Goal: Task Accomplishment & Management: Complete application form

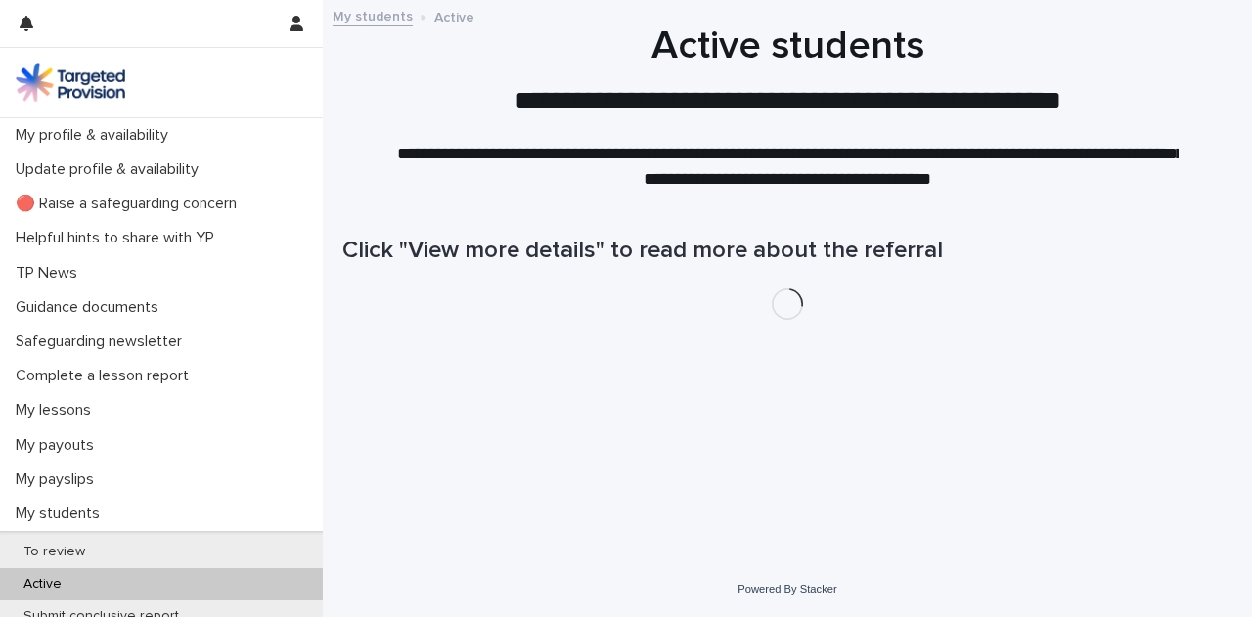
click at [135, 377] on p "Complete a lesson report" at bounding box center [106, 376] width 197 height 19
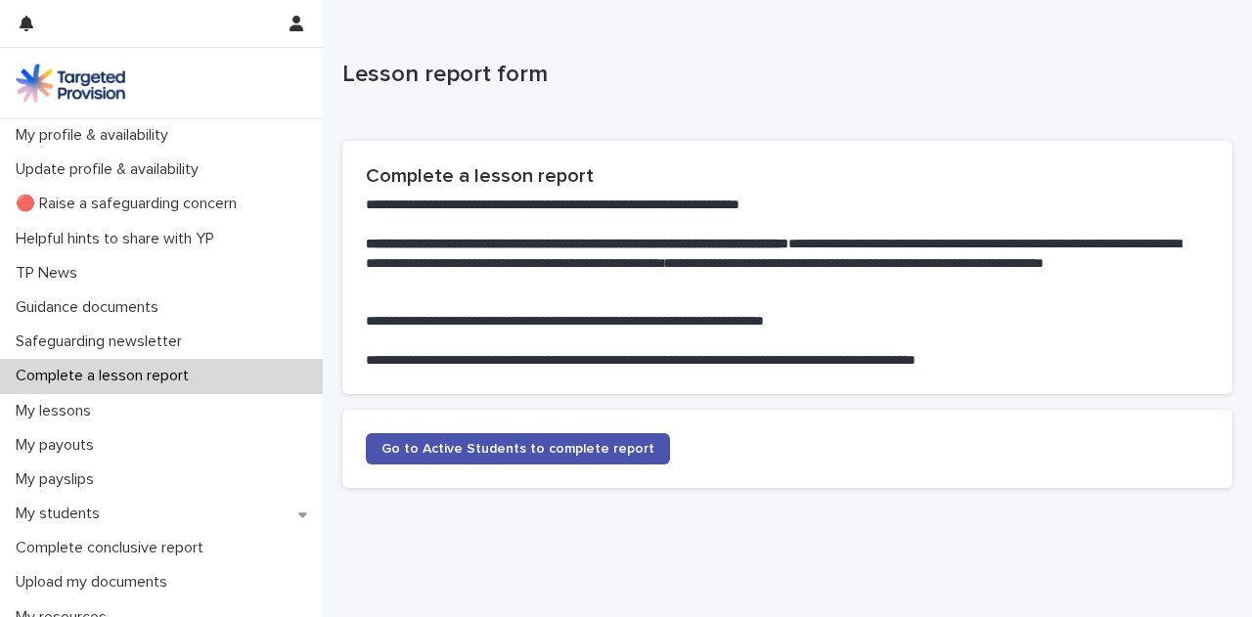
click at [513, 443] on span "Go to Active Students to complete report" at bounding box center [517, 449] width 273 height 14
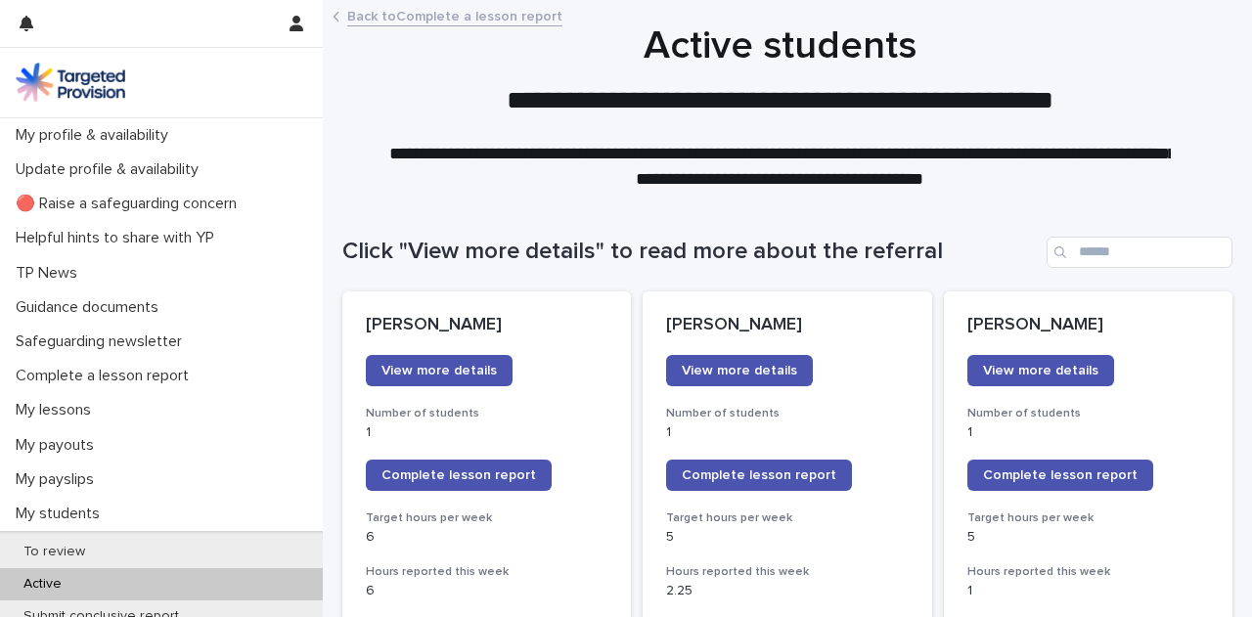
click at [1049, 473] on span "Complete lesson report" at bounding box center [1060, 475] width 155 height 14
click at [170, 405] on div "My lessons" at bounding box center [161, 410] width 323 height 34
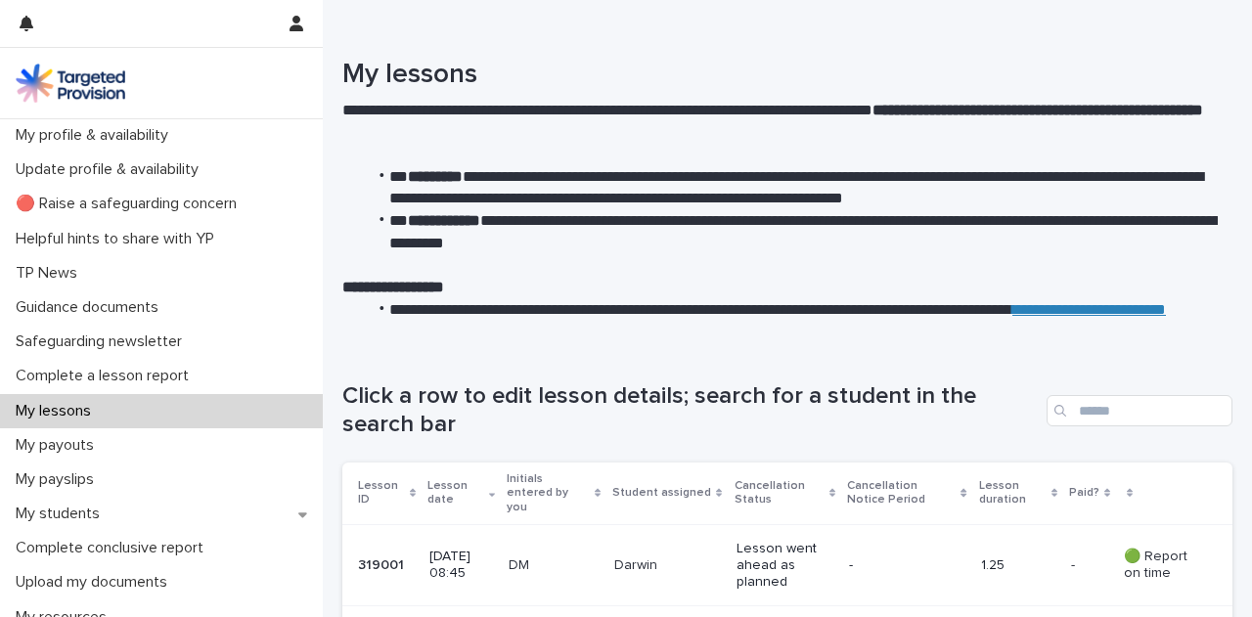
click at [1135, 549] on p "🟢 Report on time" at bounding box center [1162, 565] width 77 height 33
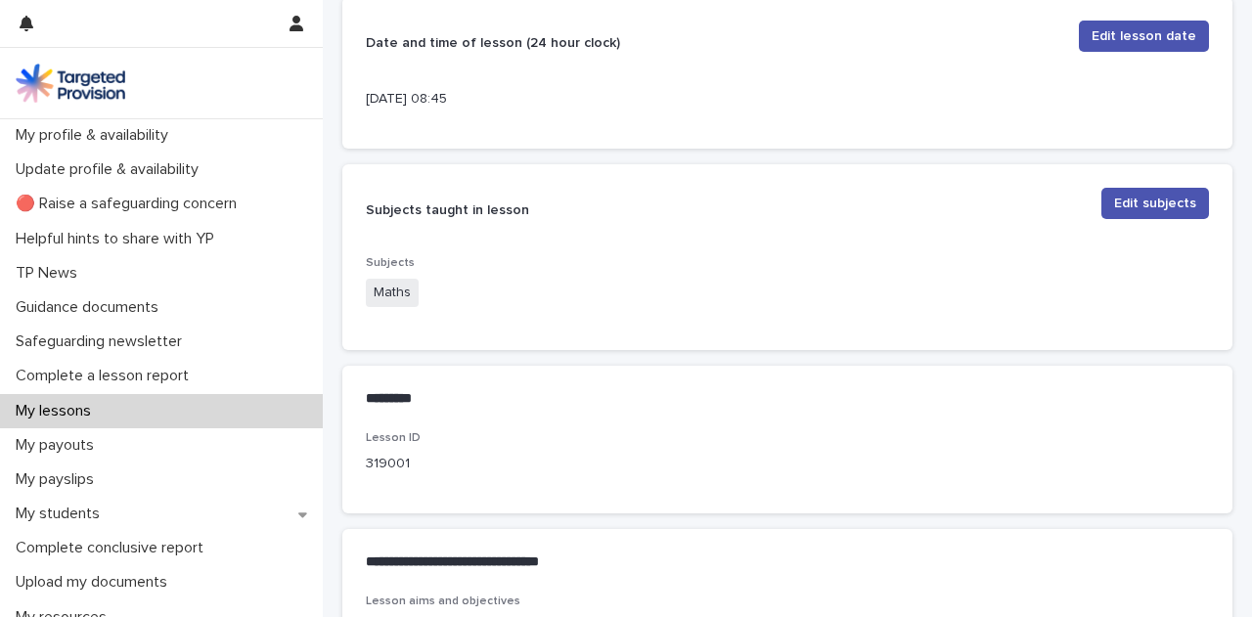
scroll to position [1080, 0]
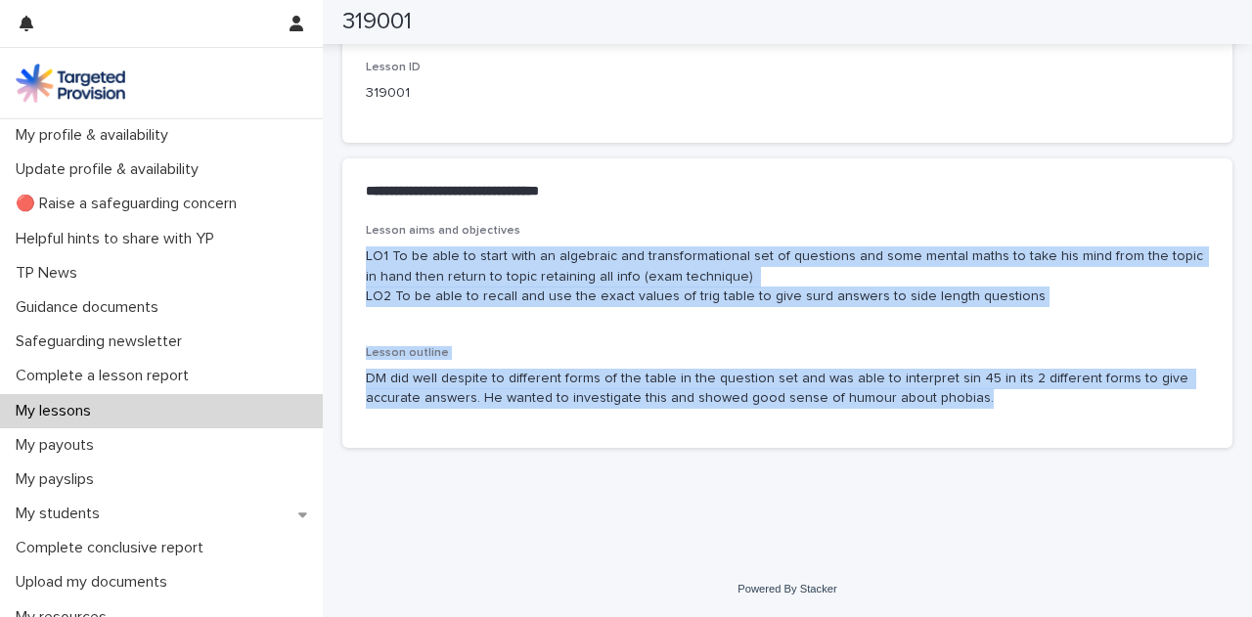
drag, startPoint x: 1001, startPoint y: 414, endPoint x: 359, endPoint y: 189, distance: 679.9
click at [359, 224] on div "Lesson aims and objectives LO1 To be able to start with an algebraic and transf…" at bounding box center [787, 336] width 890 height 224
copy div "LO1 To be able to start with an algebraic and transformational set of questions…"
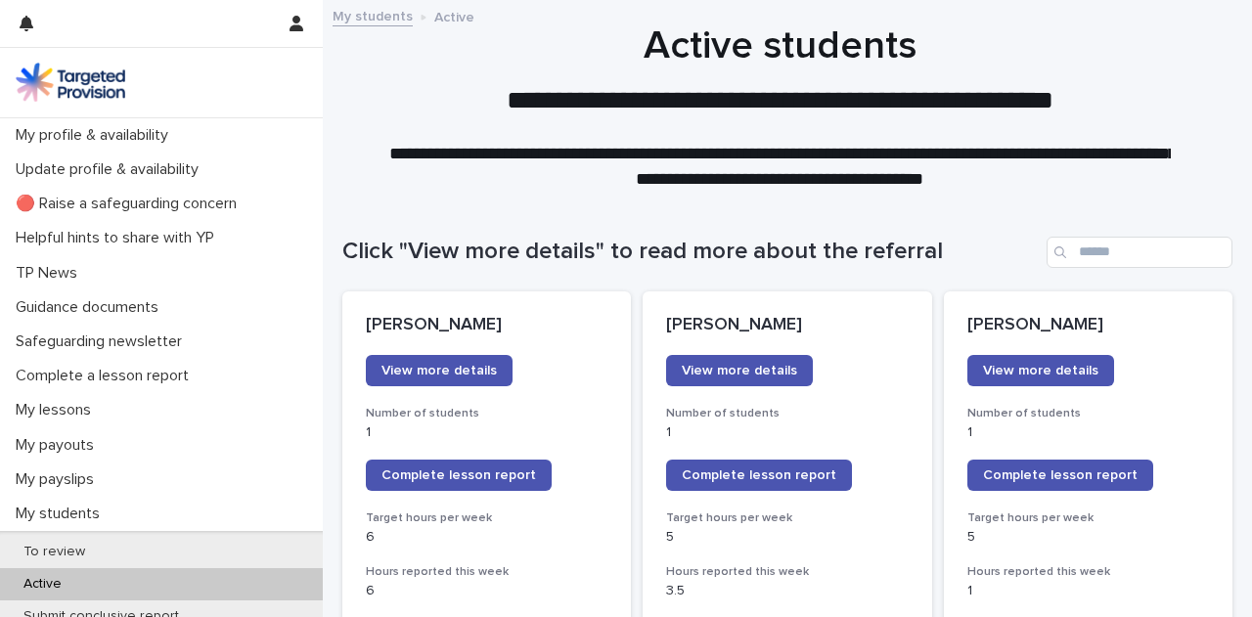
click at [757, 472] on span "Complete lesson report" at bounding box center [759, 475] width 155 height 14
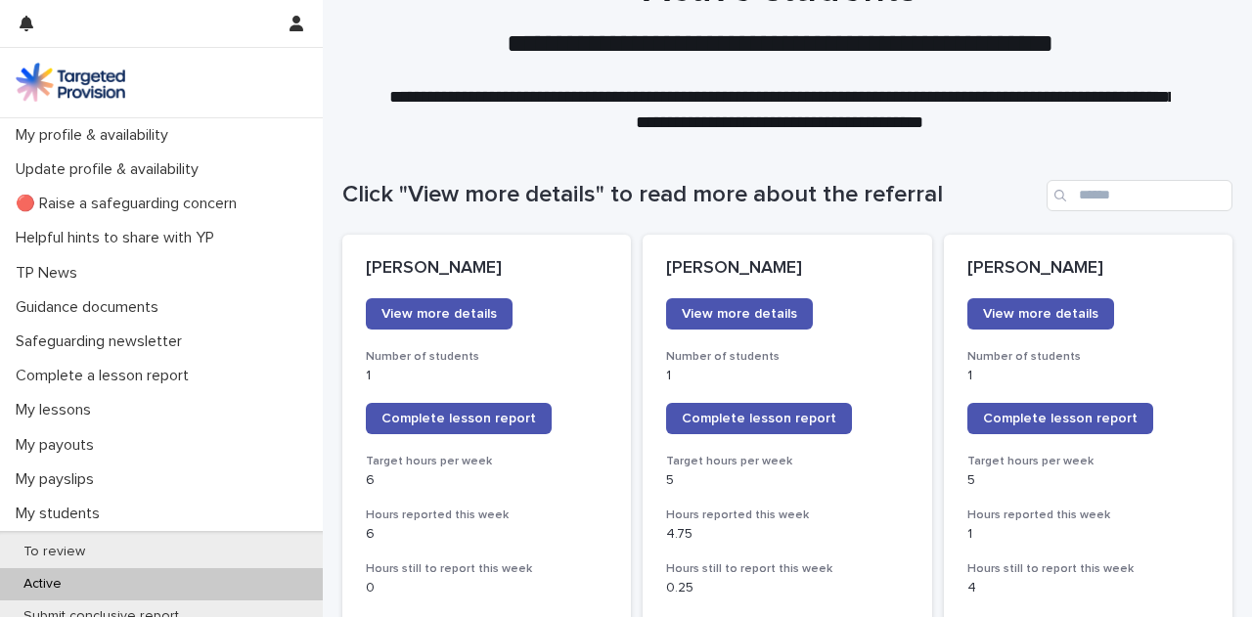
scroll to position [43, 0]
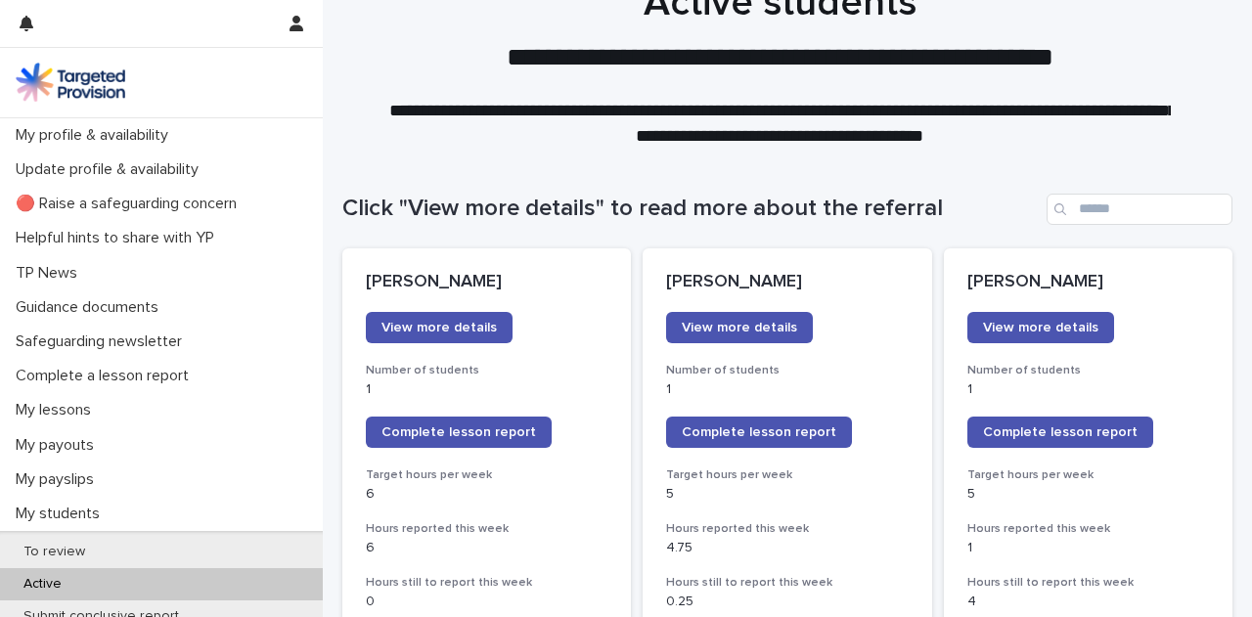
click at [115, 406] on div "My lessons" at bounding box center [161, 410] width 323 height 34
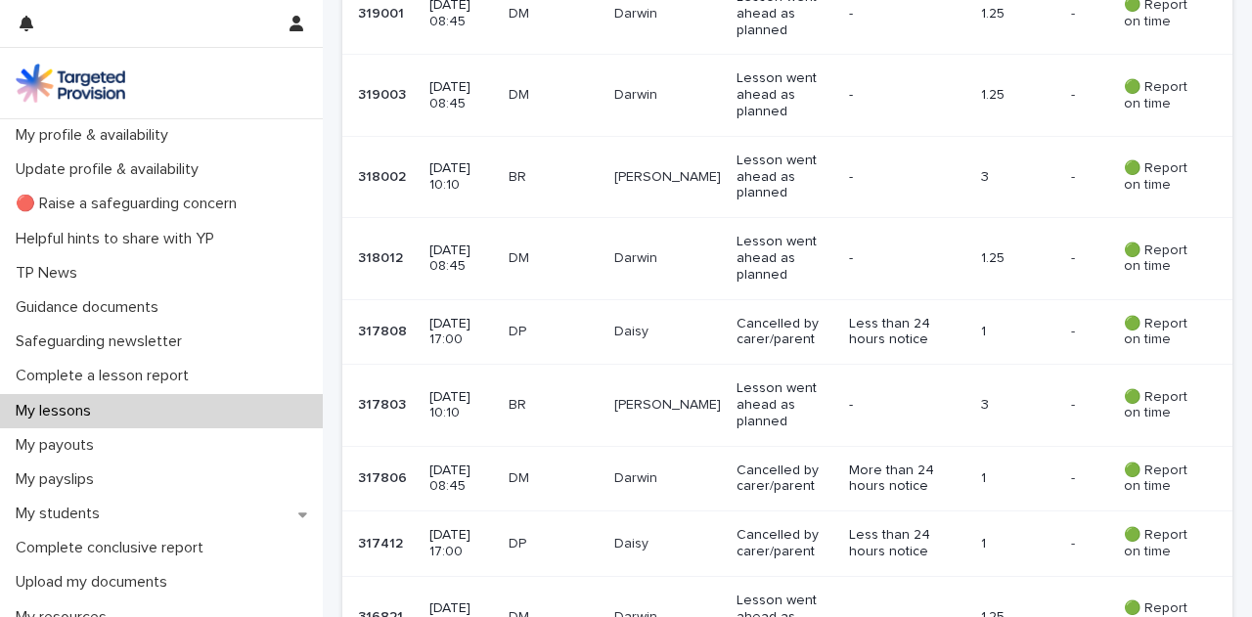
scroll to position [556, 0]
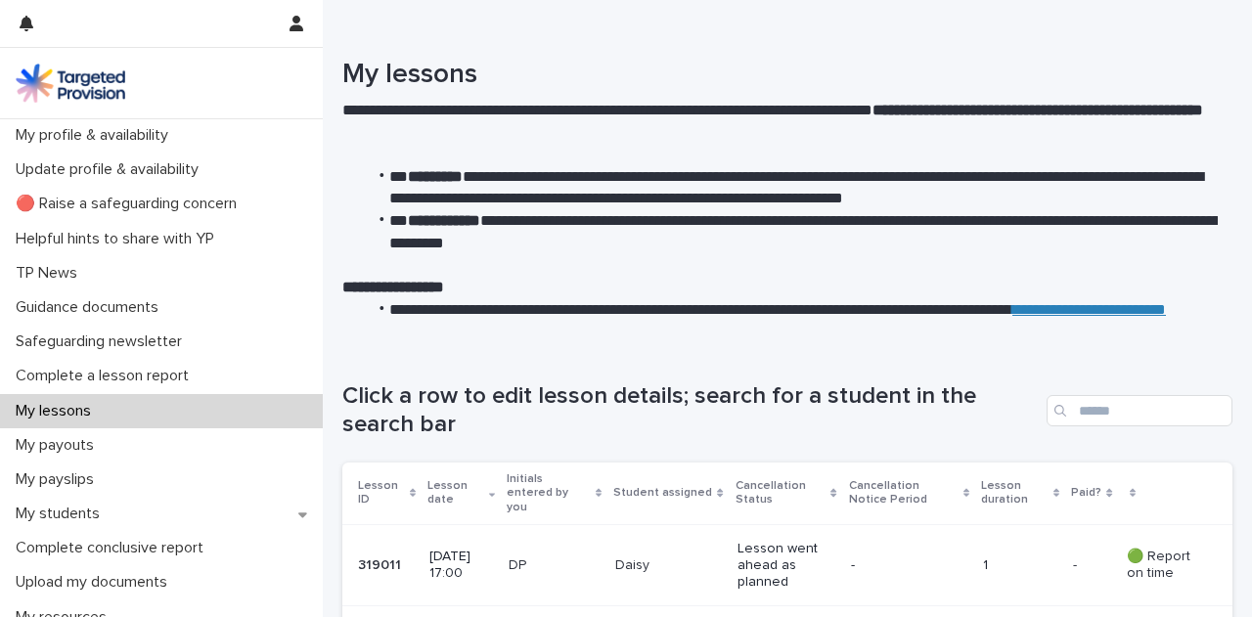
click at [74, 373] on p "Complete a lesson report" at bounding box center [106, 376] width 197 height 19
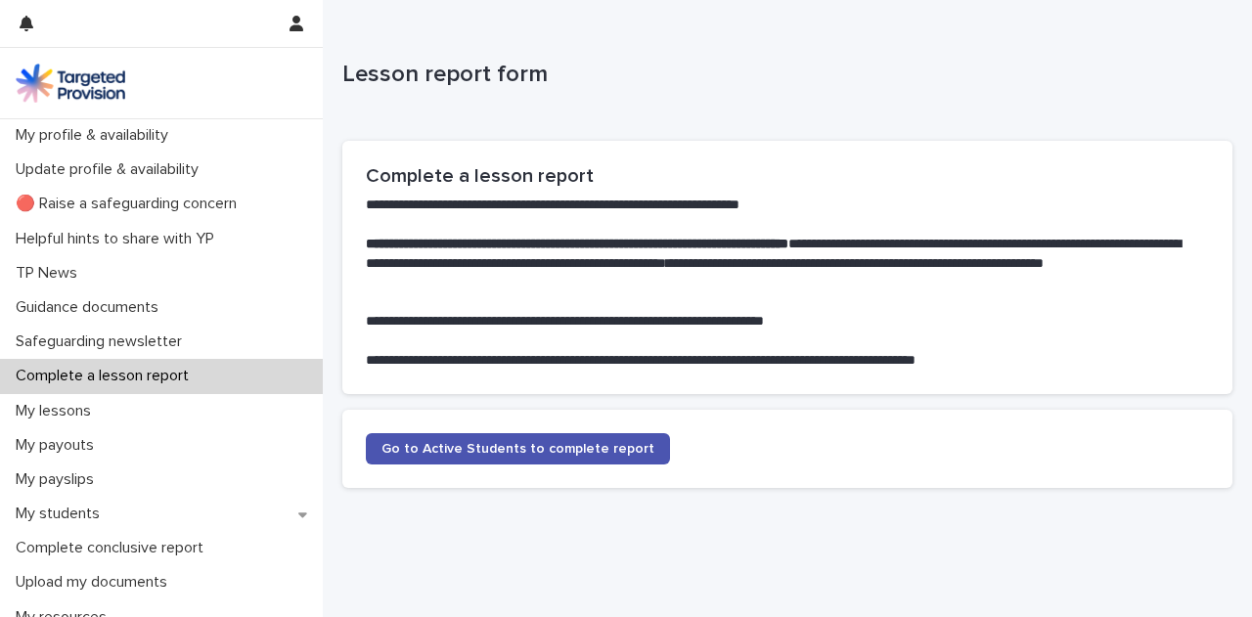
click at [70, 405] on p "My lessons" at bounding box center [57, 411] width 99 height 19
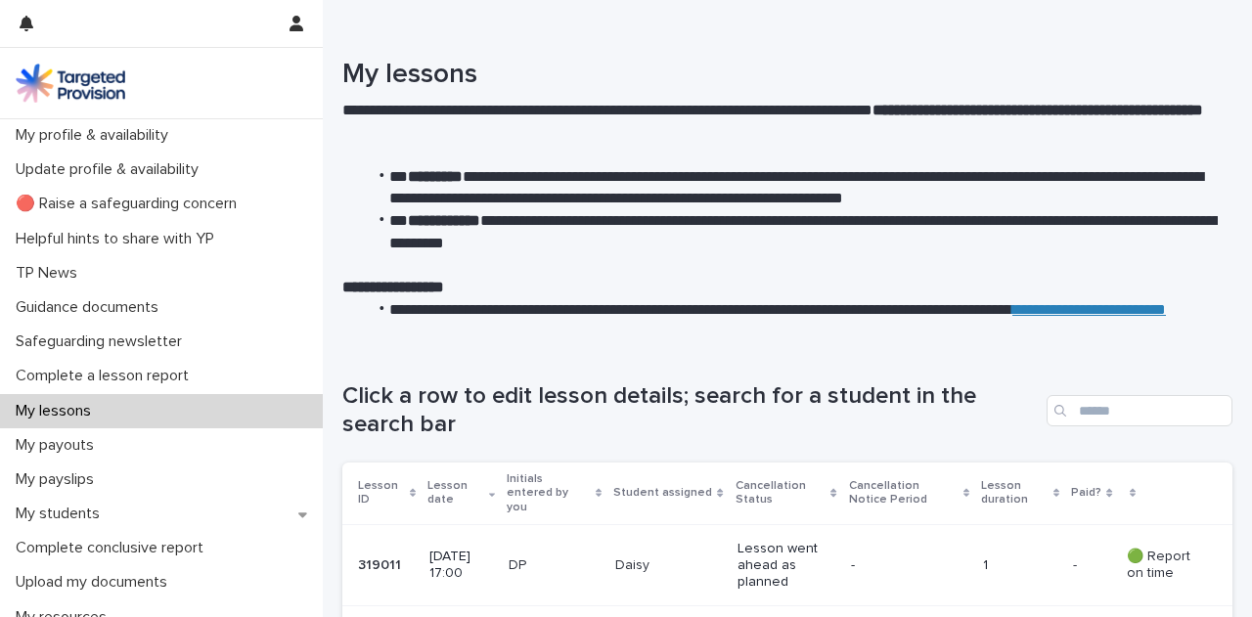
click at [82, 375] on p "Complete a lesson report" at bounding box center [106, 376] width 197 height 19
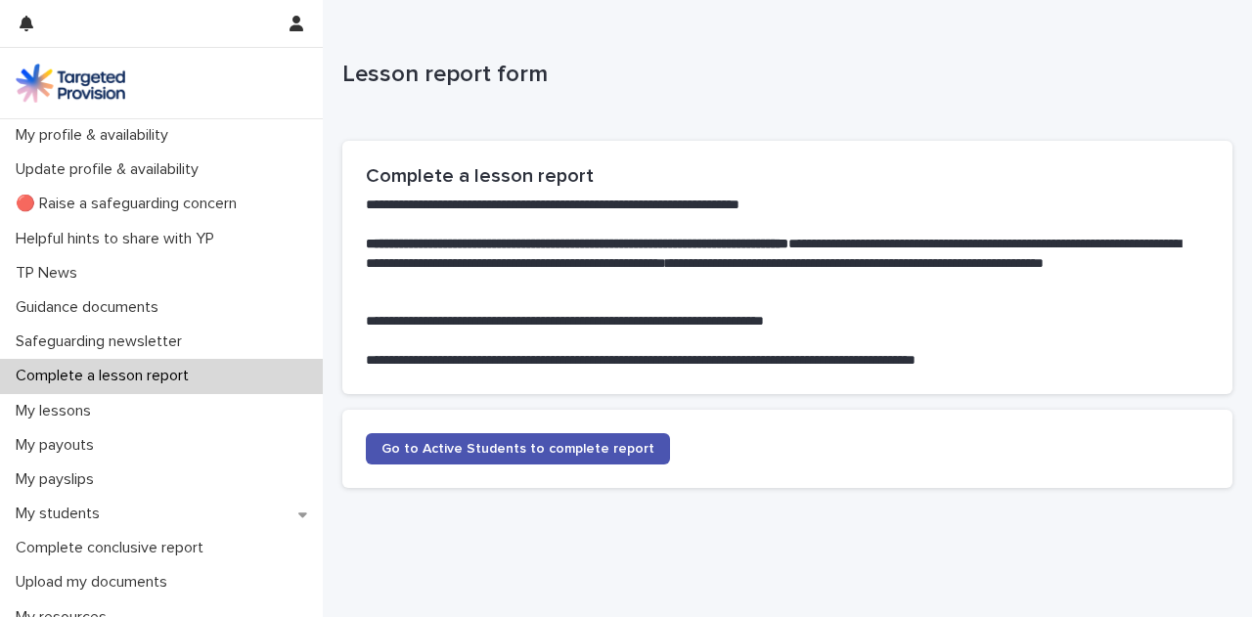
click at [412, 449] on span "Go to Active Students to complete report" at bounding box center [517, 449] width 273 height 14
